Goal: Transaction & Acquisition: Purchase product/service

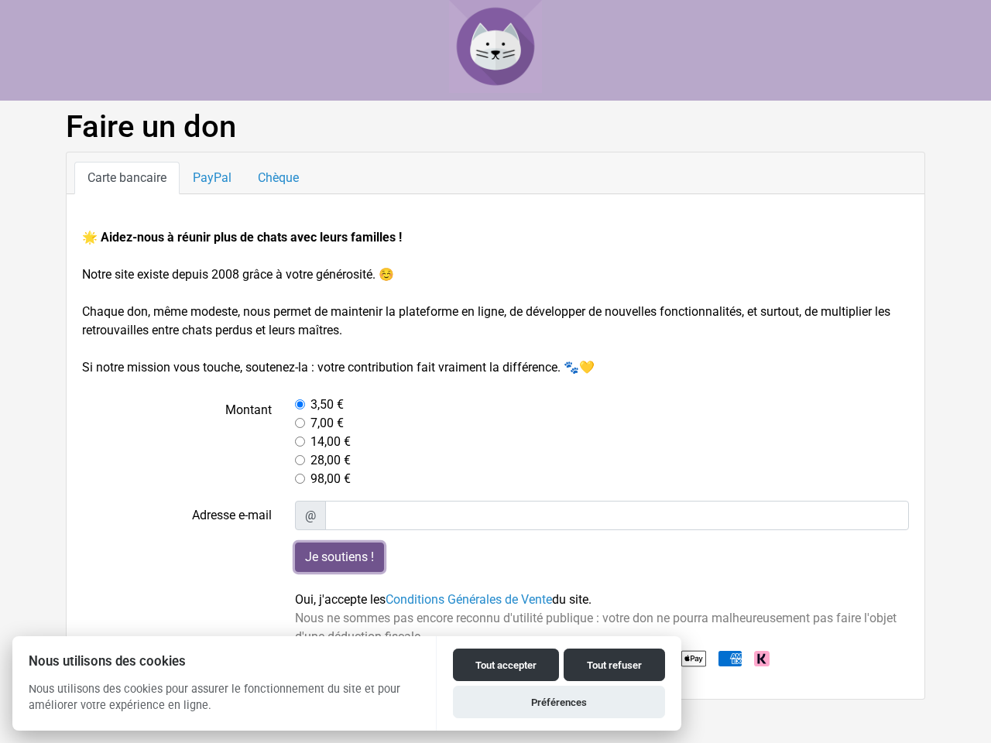
click at [339, 558] on input "Je soutiens !" at bounding box center [339, 557] width 89 height 29
click at [506, 665] on button "Tout accepter" at bounding box center [506, 665] width 106 height 33
click at [614, 665] on button "Tout refuser" at bounding box center [614, 665] width 101 height 33
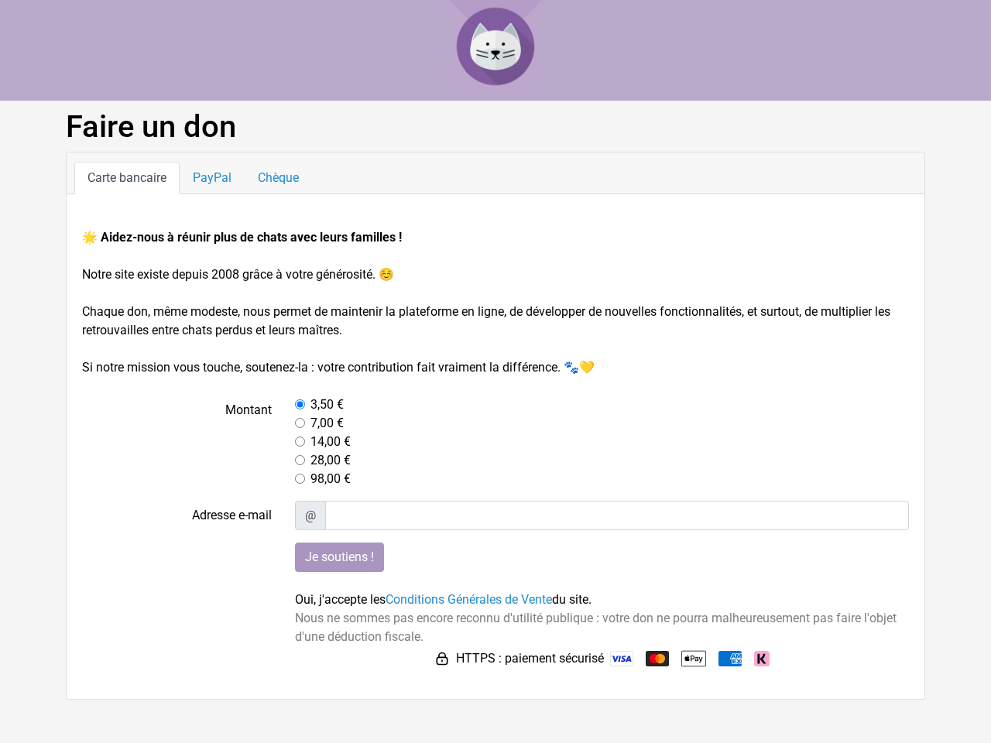
click at [559, 700] on html "Faire un don Carte bancaire PayPal Chèque 🌟 Aidez-nous à réunir plus de chats a…" at bounding box center [495, 350] width 991 height 700
